Goal: Task Accomplishment & Management: Use online tool/utility

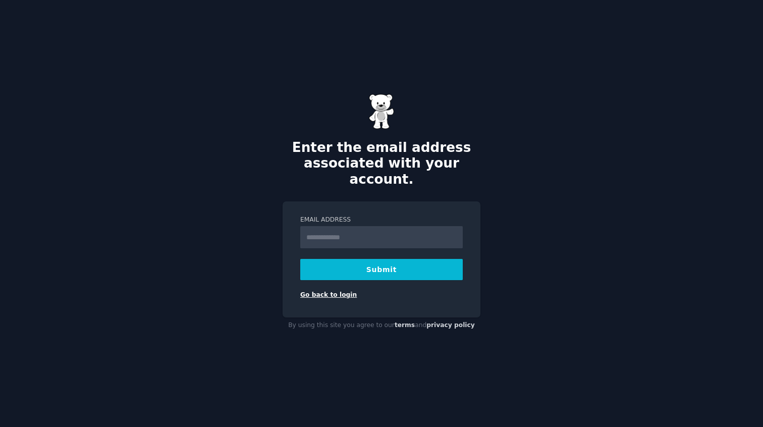
click at [337, 291] on link "Go back to login" at bounding box center [328, 294] width 57 height 7
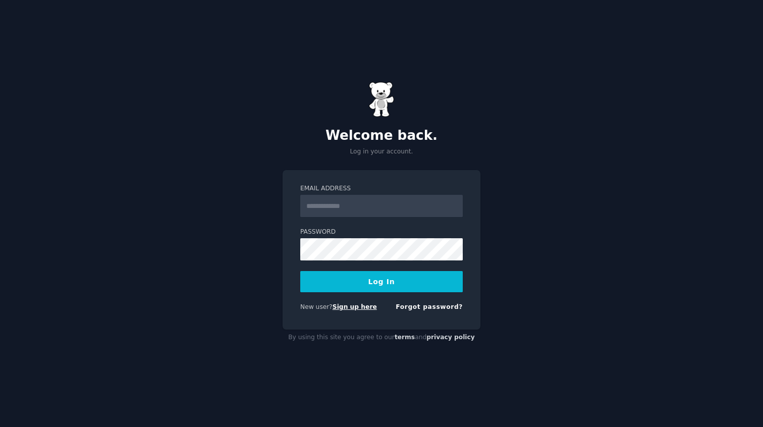
click at [353, 308] on link "Sign up here" at bounding box center [355, 306] width 44 height 7
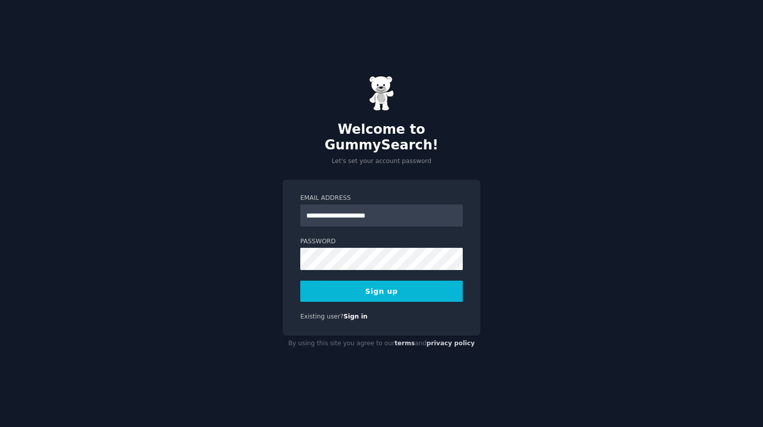
type input "**********"
click at [464, 180] on div "**********" at bounding box center [382, 258] width 198 height 156
click at [386, 282] on button "Sign up" at bounding box center [381, 291] width 163 height 21
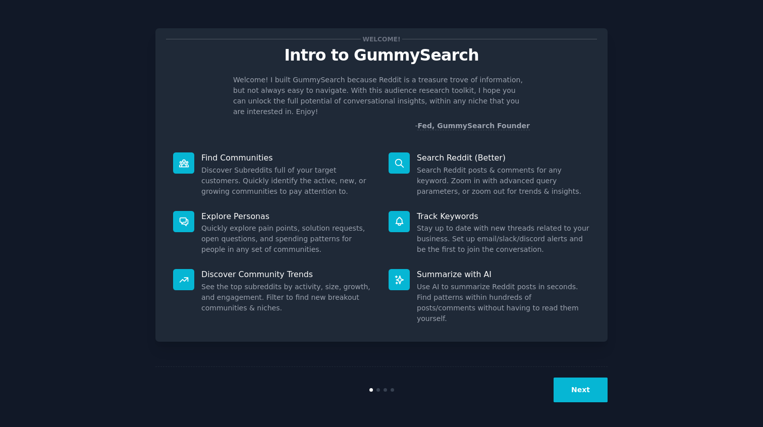
click at [581, 392] on button "Next" at bounding box center [581, 390] width 54 height 25
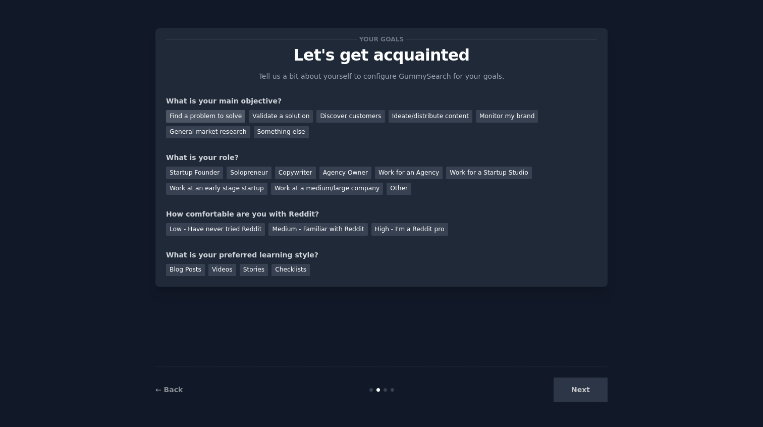
click at [219, 120] on div "Find a problem to solve" at bounding box center [205, 116] width 79 height 13
click at [264, 120] on div "Validate a solution" at bounding box center [281, 116] width 64 height 13
click at [339, 120] on div "Discover customers" at bounding box center [351, 116] width 68 height 13
click at [476, 112] on div "Monitor my brand" at bounding box center [507, 116] width 62 height 13
click at [212, 119] on div "Find a problem to solve" at bounding box center [205, 116] width 79 height 13
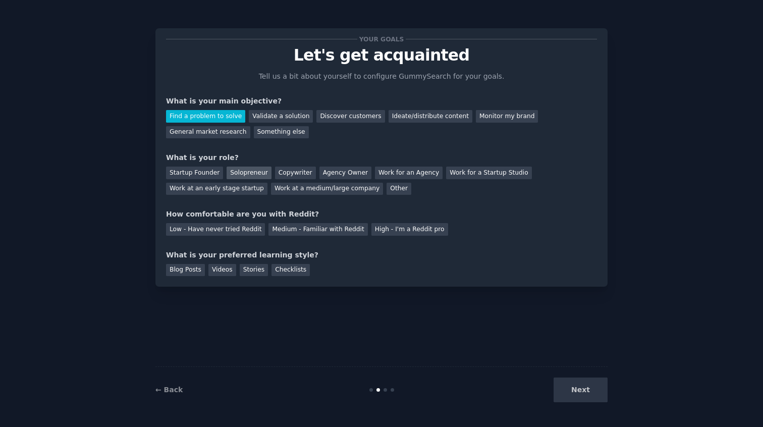
click at [239, 170] on div "Solopreneur" at bounding box center [249, 173] width 44 height 13
click at [399, 231] on div "High - I'm a Reddit pro" at bounding box center [410, 229] width 77 height 13
click at [254, 273] on div "Stories" at bounding box center [254, 270] width 28 height 13
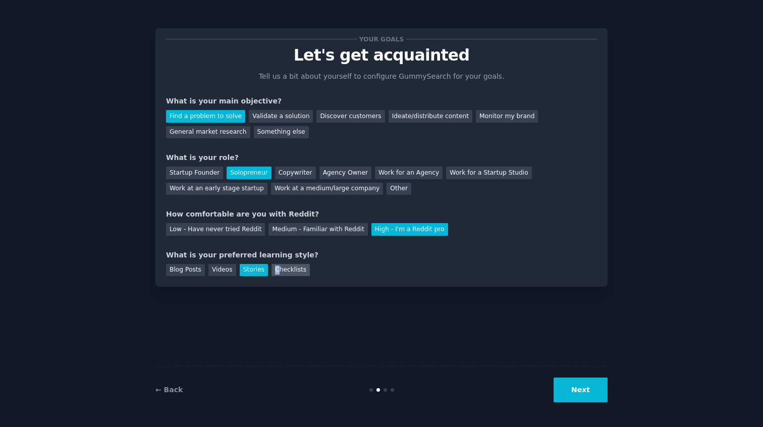
click at [275, 272] on div "Checklists" at bounding box center [291, 270] width 38 height 13
click at [260, 276] on div "Stories" at bounding box center [254, 270] width 28 height 13
click at [557, 390] on div "Next" at bounding box center [532, 390] width 151 height 25
click at [562, 390] on button "Next" at bounding box center [581, 390] width 54 height 25
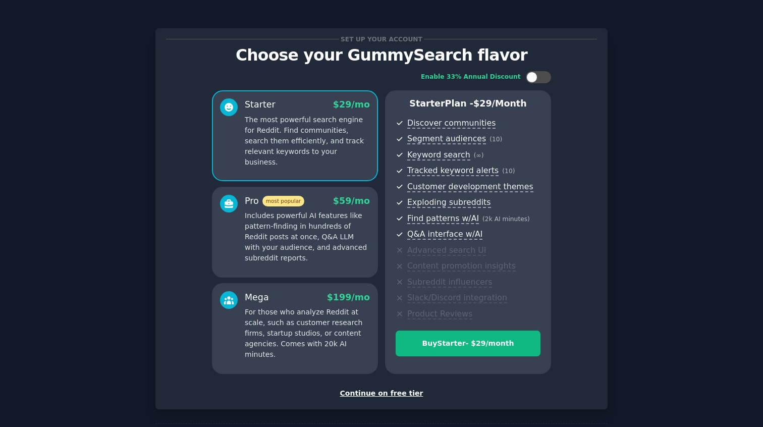
click at [392, 396] on div "Continue on free tier" at bounding box center [381, 393] width 431 height 11
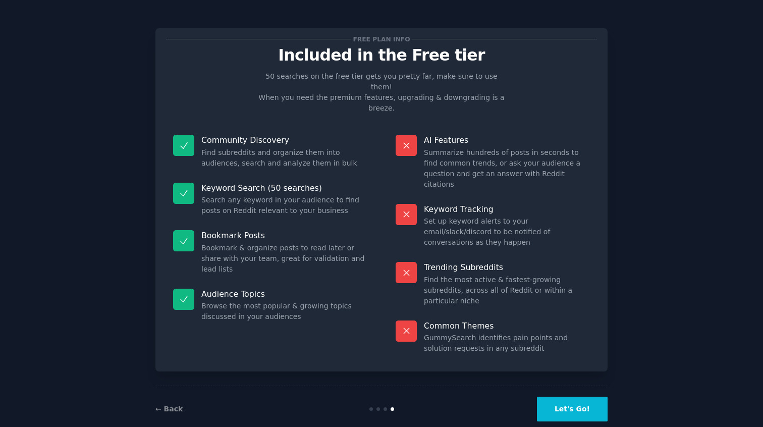
click at [559, 397] on button "Let's Go!" at bounding box center [572, 409] width 71 height 25
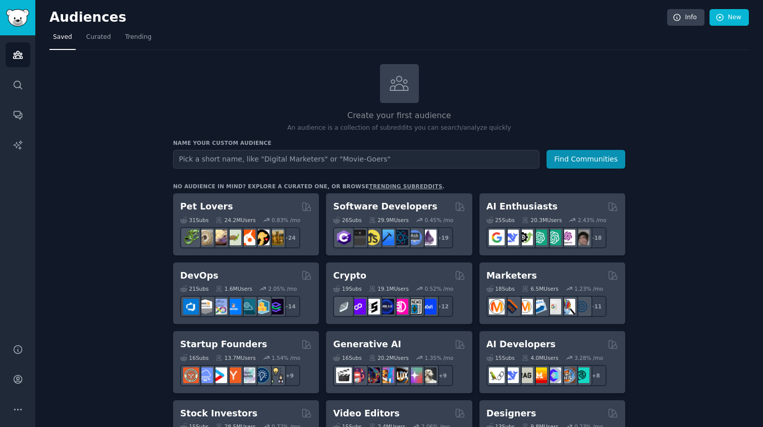
type input "e"
click at [547, 150] on button "Find Communities" at bounding box center [586, 159] width 79 height 19
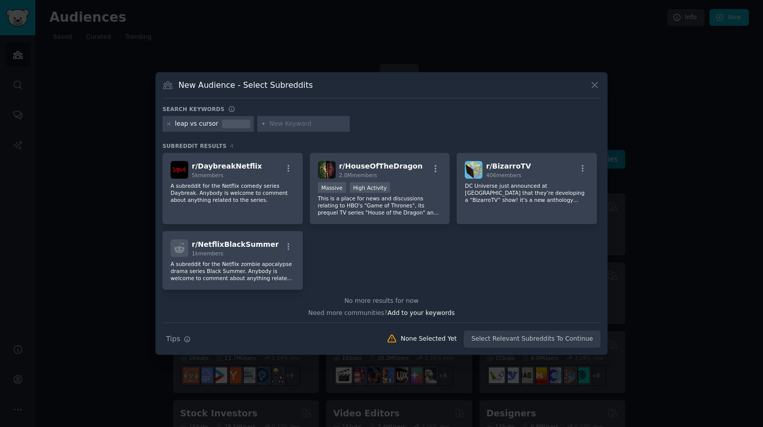
click at [592, 84] on icon at bounding box center [595, 85] width 11 height 11
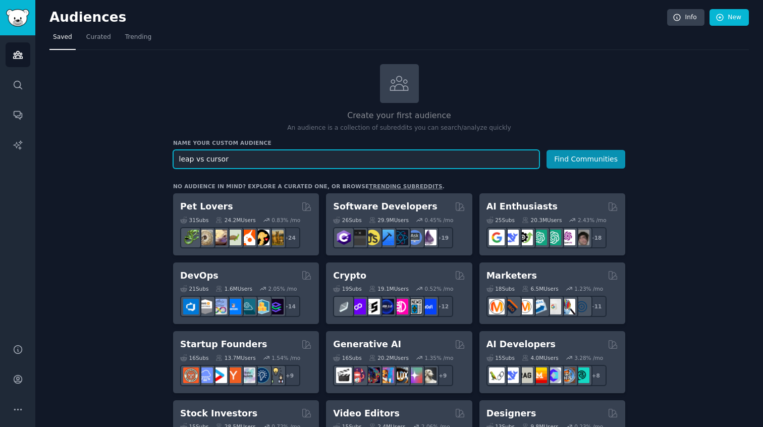
drag, startPoint x: 241, startPoint y: 161, endPoint x: 166, endPoint y: 159, distance: 75.3
type input ";"
type input "leap.new or cursor"
click at [547, 150] on button "Find Communities" at bounding box center [586, 159] width 79 height 19
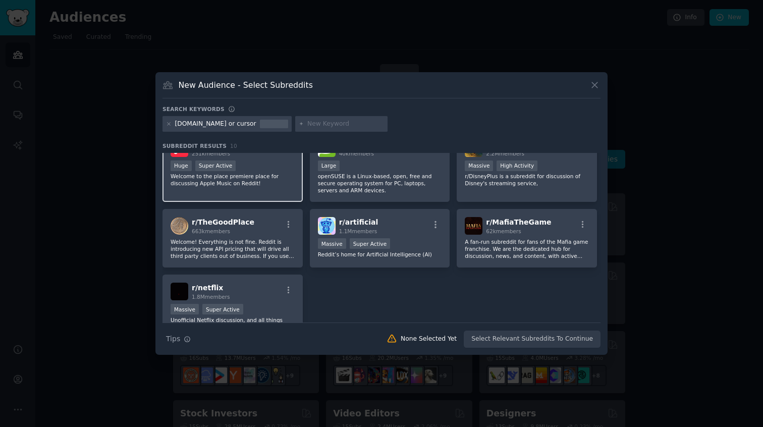
scroll to position [113, 0]
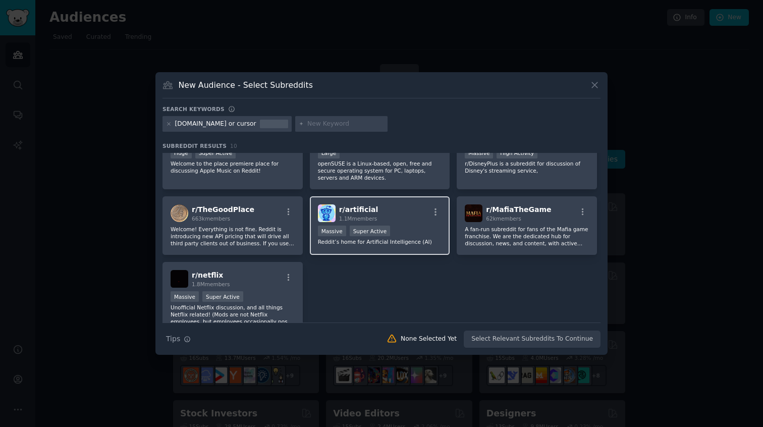
click at [397, 243] on p "Reddit’s home for Artificial Intelligence (AI)" at bounding box center [380, 241] width 124 height 7
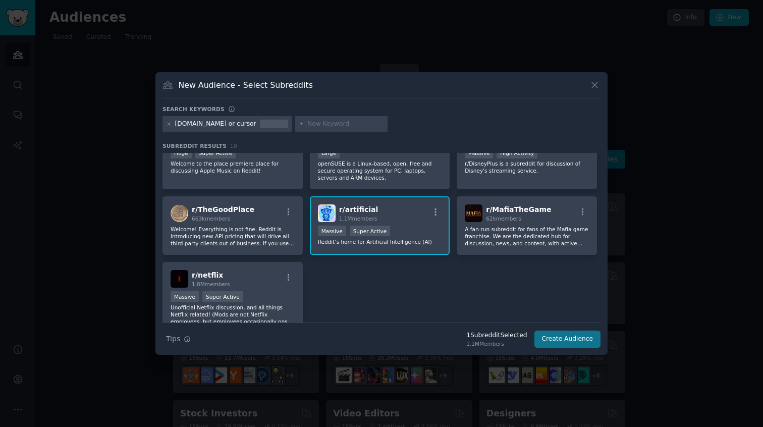
click at [551, 343] on button "Create Audience" at bounding box center [568, 339] width 67 height 17
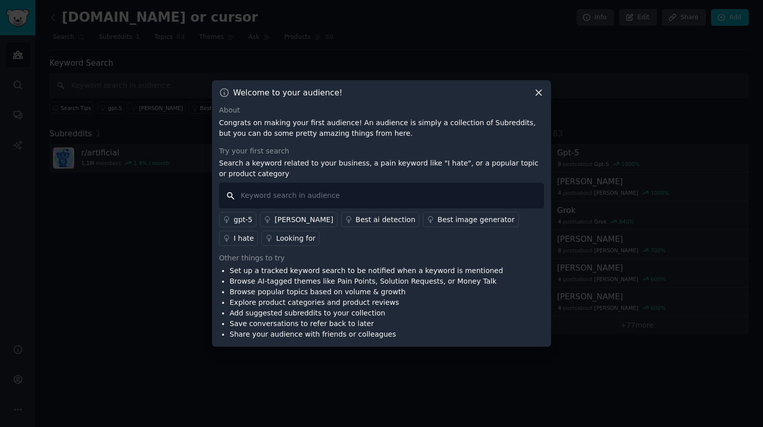
click at [380, 195] on input "text" at bounding box center [381, 196] width 325 height 26
type input "leap.new"
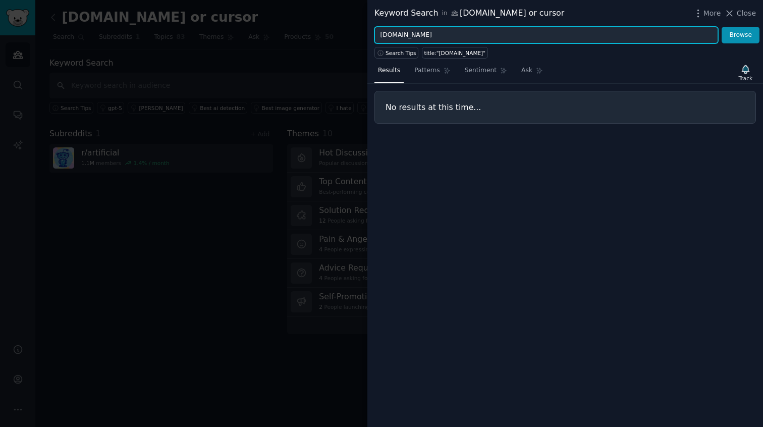
click at [505, 34] on input "leap.new" at bounding box center [547, 35] width 344 height 17
click at [722, 27] on button "Browse" at bounding box center [741, 35] width 38 height 17
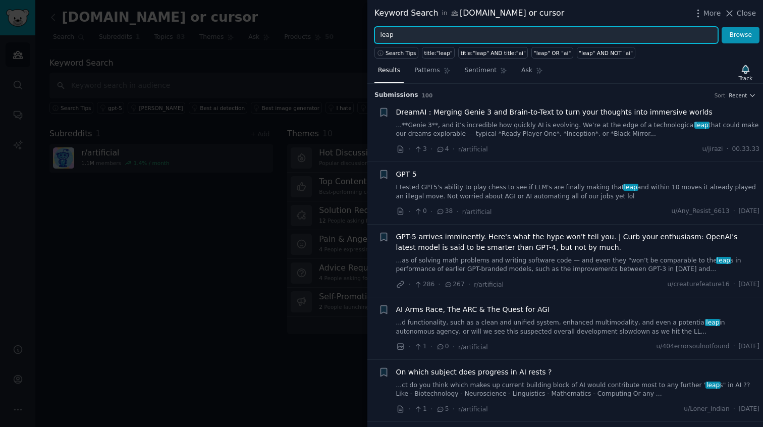
scroll to position [57, 0]
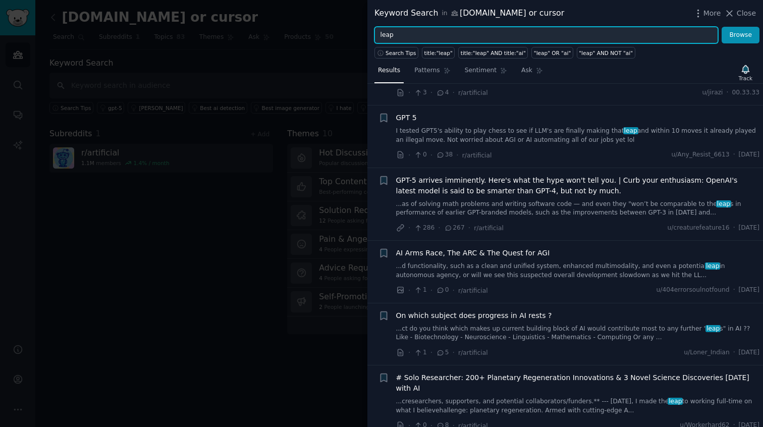
click at [447, 34] on input "leap" at bounding box center [547, 35] width 344 height 17
type input "chatbot"
